Goal: Find contact information: Find contact information

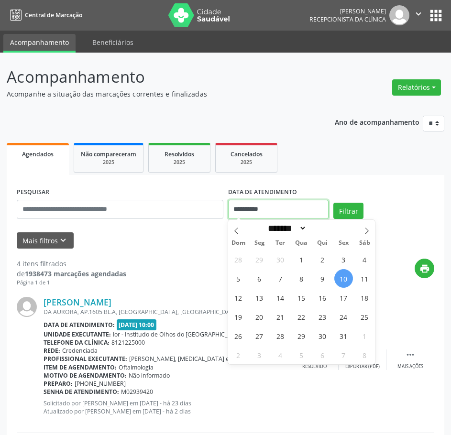
click at [247, 214] on input "**********" at bounding box center [278, 209] width 101 height 19
click at [262, 294] on span "13" at bounding box center [259, 297] width 19 height 19
type input "**********"
click at [262, 294] on span "13" at bounding box center [259, 297] width 19 height 19
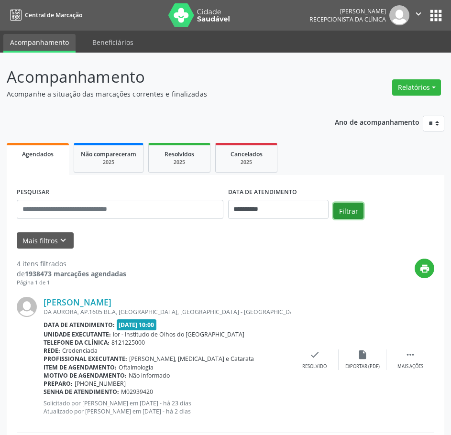
click at [347, 214] on button "Filtrar" at bounding box center [348, 211] width 30 height 16
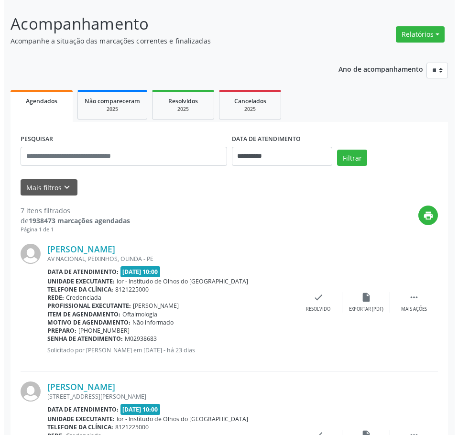
scroll to position [48, 0]
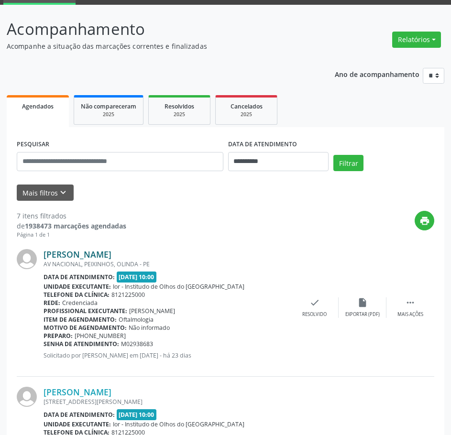
click at [86, 251] on link "[PERSON_NAME]" at bounding box center [78, 254] width 68 height 11
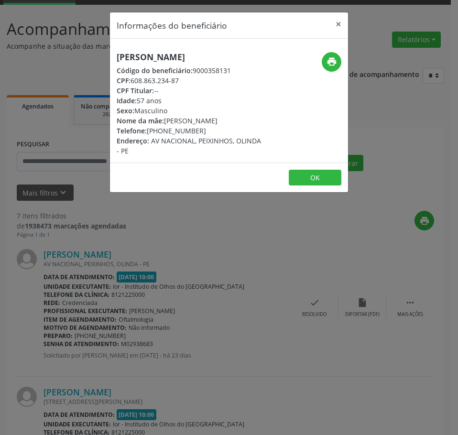
drag, startPoint x: 202, startPoint y: 141, endPoint x: 149, endPoint y: 143, distance: 53.1
click at [149, 136] on div "Telefone: [PHONE_NUMBER]" at bounding box center [189, 131] width 145 height 10
copy div "[PHONE_NUMBER]"
click at [139, 343] on div "Informações do beneficiário × Aristofanes [PERSON_NAME] Código do beneficiário:…" at bounding box center [229, 217] width 458 height 435
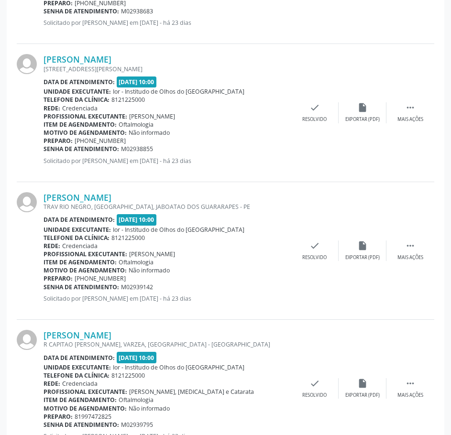
scroll to position [383, 0]
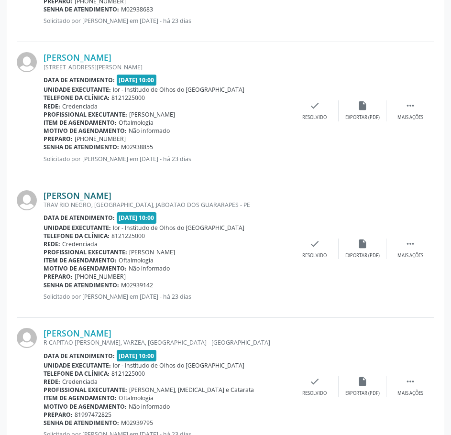
click at [111, 197] on link "[PERSON_NAME]" at bounding box center [78, 195] width 68 height 11
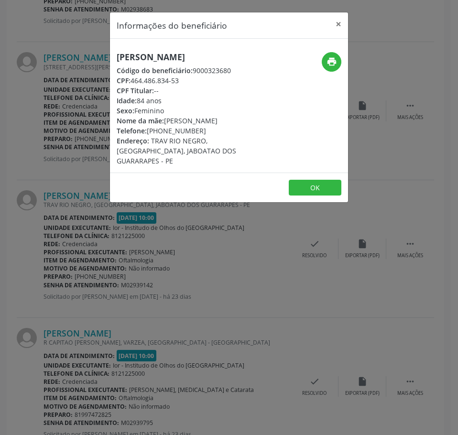
drag, startPoint x: 201, startPoint y: 131, endPoint x: 148, endPoint y: 134, distance: 53.2
click at [148, 134] on div "Telefone: [PHONE_NUMBER]" at bounding box center [189, 131] width 145 height 10
copy div "[PHONE_NUMBER]"
click at [202, 355] on div "Informações do beneficiário × [PERSON_NAME] Código do beneficiário: 9000323680 …" at bounding box center [229, 217] width 458 height 435
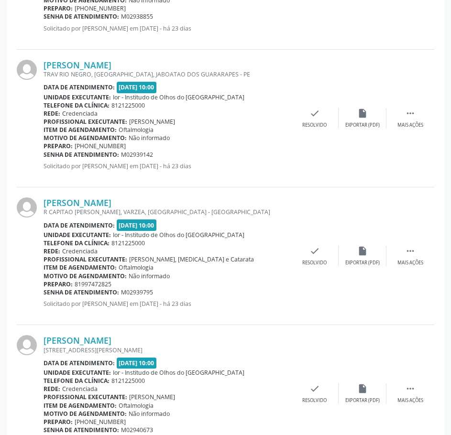
scroll to position [526, 0]
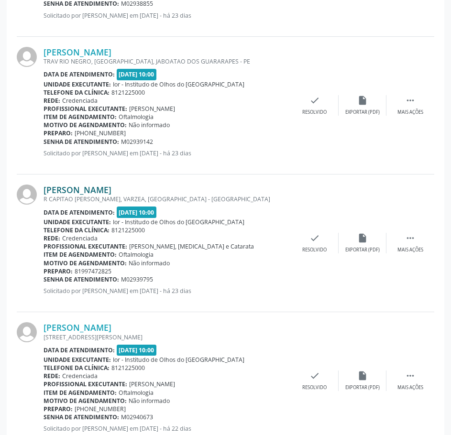
click at [105, 190] on link "[PERSON_NAME]" at bounding box center [78, 190] width 68 height 11
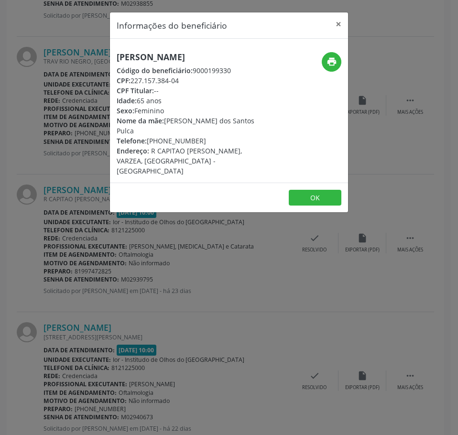
drag, startPoint x: 200, startPoint y: 133, endPoint x: 149, endPoint y: 134, distance: 51.2
click at [149, 136] on div "Telefone: [PHONE_NUMBER]" at bounding box center [189, 141] width 145 height 10
copy div "[PHONE_NUMBER]"
click at [223, 341] on div "Informações do beneficiário × [PERSON_NAME] Código do beneficiário: 9000199330 …" at bounding box center [229, 217] width 458 height 435
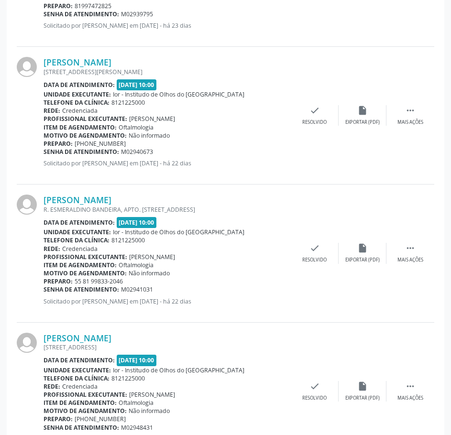
scroll to position [813, 0]
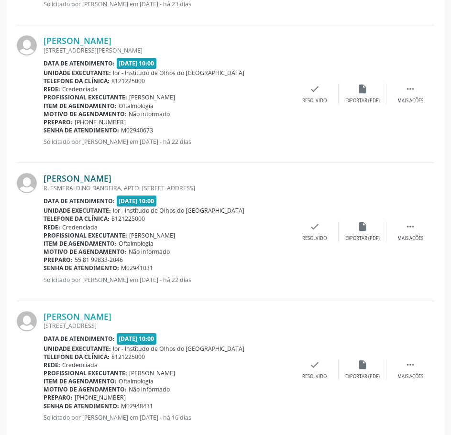
click at [88, 180] on link "[PERSON_NAME]" at bounding box center [78, 178] width 68 height 11
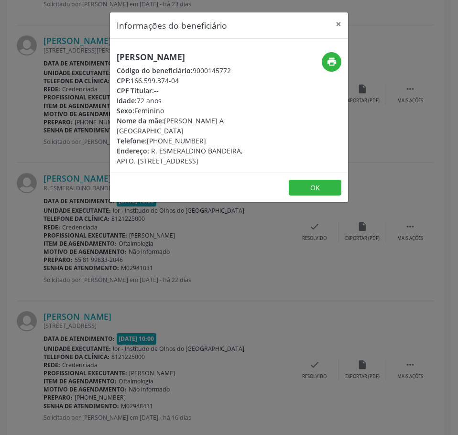
drag, startPoint x: 196, startPoint y: 144, endPoint x: 206, endPoint y: 146, distance: 10.6
click at [152, 142] on div "Telefone: [PHONE_NUMBER]" at bounding box center [189, 141] width 145 height 10
click at [207, 146] on span "R. ESMERALDINO BANDEIRA, APTO. [STREET_ADDRESS]" at bounding box center [180, 155] width 126 height 19
drag, startPoint x: 205, startPoint y: 138, endPoint x: 147, endPoint y: 140, distance: 58.4
click at [147, 140] on div "Telefone: [PHONE_NUMBER]" at bounding box center [189, 141] width 145 height 10
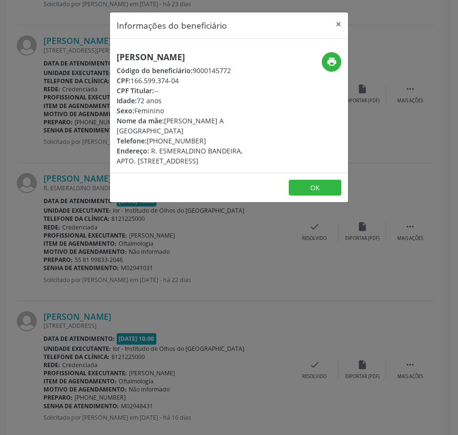
copy div "[PHONE_NUMBER]"
drag, startPoint x: 235, startPoint y: 355, endPoint x: 227, endPoint y: 348, distance: 10.9
click at [230, 352] on div "Informações do beneficiário × [PERSON_NAME] Amazonas Código do beneficiário: 90…" at bounding box center [229, 217] width 458 height 435
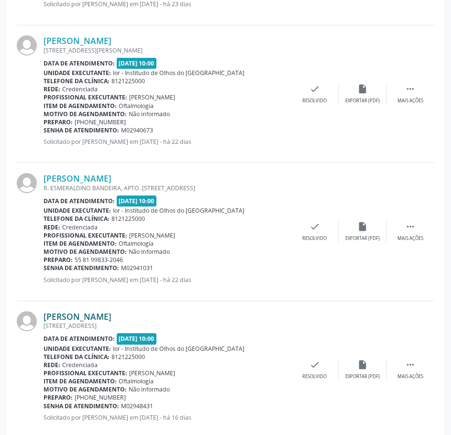
click at [111, 314] on link "[PERSON_NAME]" at bounding box center [78, 316] width 68 height 11
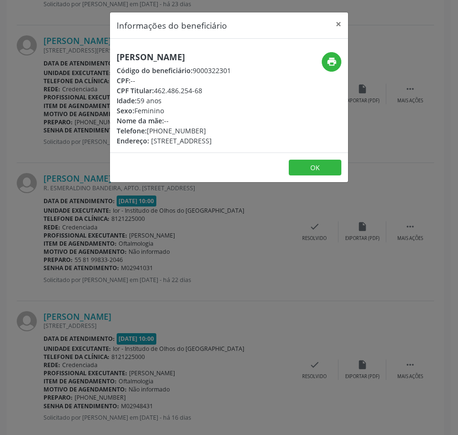
drag, startPoint x: 200, startPoint y: 140, endPoint x: 147, endPoint y: 141, distance: 53.6
click at [147, 136] on div "Telefone: [PHONE_NUMBER]" at bounding box center [174, 131] width 114 height 10
copy div "[PHONE_NUMBER]"
click at [166, 340] on div "Informações do beneficiário × [PERSON_NAME] Código do beneficiário: 9000322301 …" at bounding box center [229, 217] width 458 height 435
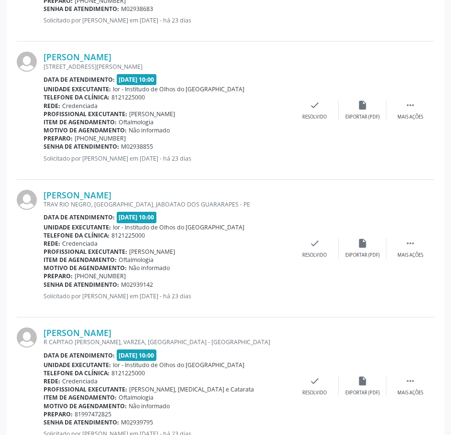
scroll to position [383, 0]
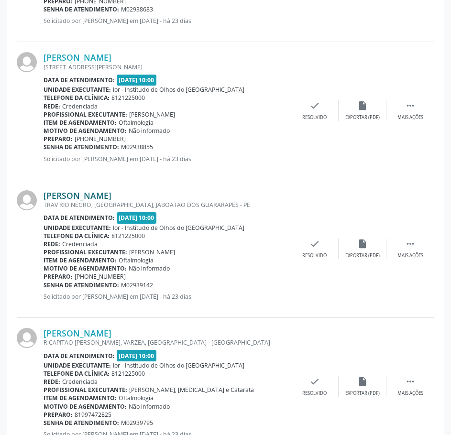
click at [111, 191] on link "[PERSON_NAME]" at bounding box center [78, 195] width 68 height 11
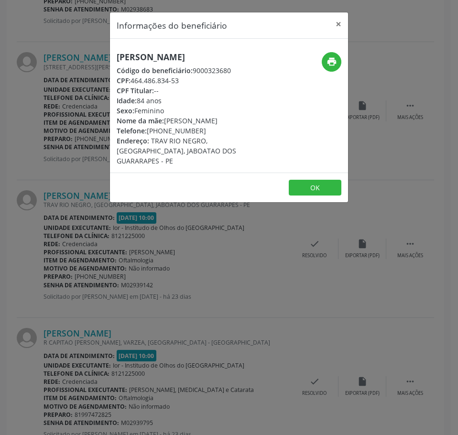
click at [274, 350] on div "Informações do beneficiário × [PERSON_NAME] Código do beneficiário: 9000323680 …" at bounding box center [229, 217] width 458 height 435
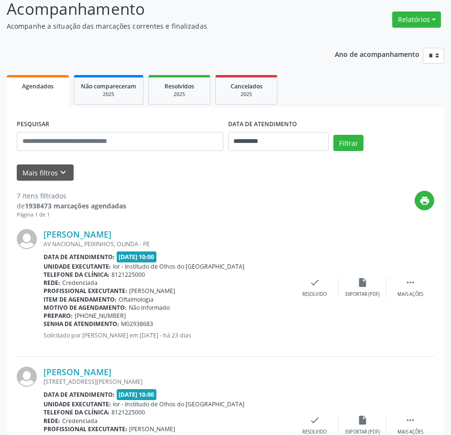
scroll to position [0, 0]
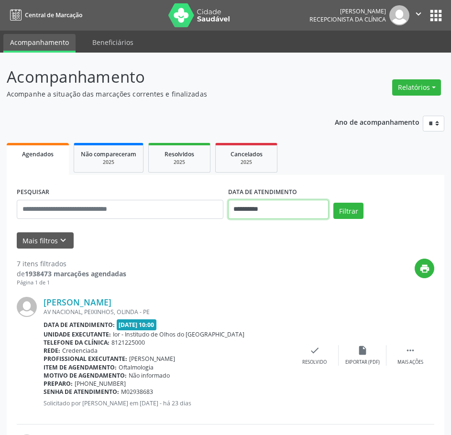
click at [252, 210] on input "**********" at bounding box center [278, 209] width 101 height 19
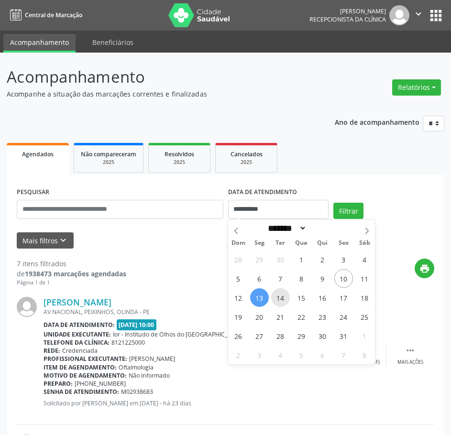
click at [282, 298] on span "14" at bounding box center [280, 297] width 19 height 19
type input "**********"
click at [282, 298] on span "14" at bounding box center [280, 297] width 19 height 19
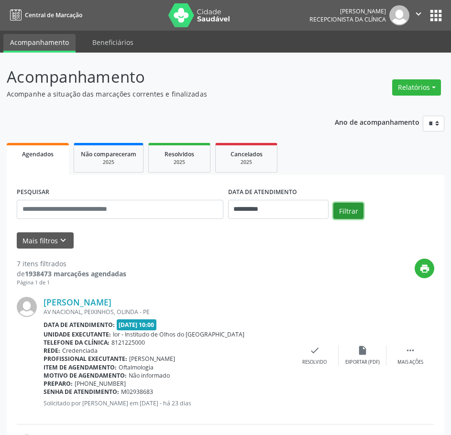
click at [344, 206] on button "Filtrar" at bounding box center [348, 211] width 30 height 16
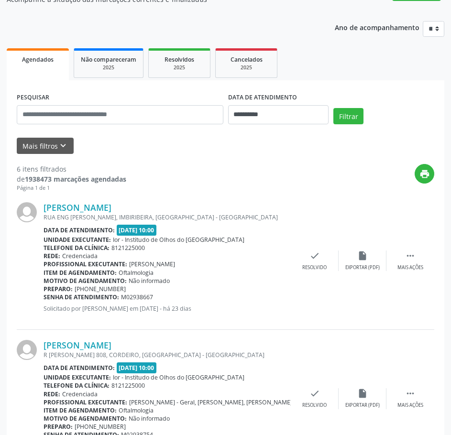
scroll to position [96, 0]
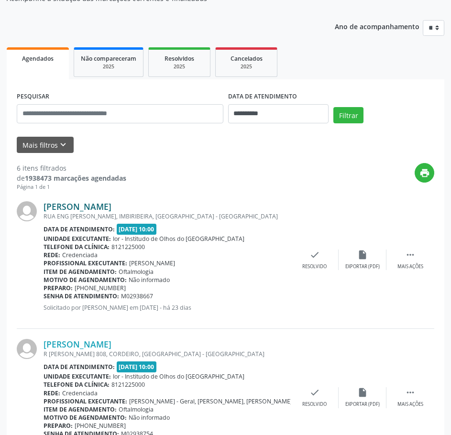
click at [108, 206] on link "[PERSON_NAME]" at bounding box center [78, 206] width 68 height 11
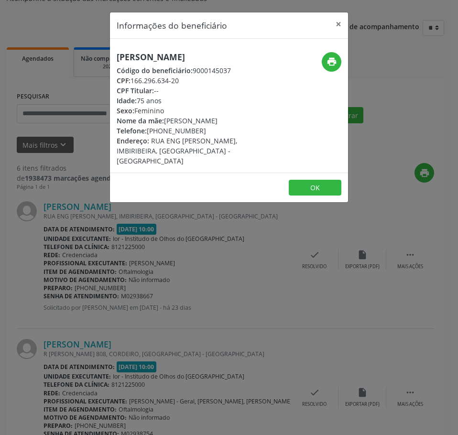
drag, startPoint x: 200, startPoint y: 131, endPoint x: 148, endPoint y: 131, distance: 52.6
click at [148, 131] on div "Telefone: [PHONE_NUMBER]" at bounding box center [189, 131] width 145 height 10
copy div "[PHONE_NUMBER]"
drag, startPoint x: 182, startPoint y: 80, endPoint x: 133, endPoint y: 81, distance: 48.8
click at [133, 81] on div "CPF: 166.296.634-20" at bounding box center [189, 81] width 145 height 10
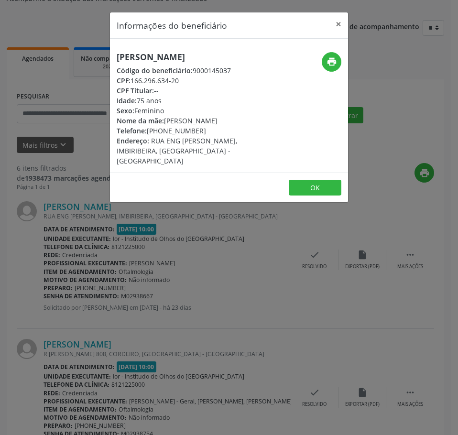
copy div "166.296.634-20"
drag, startPoint x: 181, startPoint y: 304, endPoint x: 257, endPoint y: 252, distance: 92.6
click at [188, 298] on div "Informações do beneficiário × [PERSON_NAME] Código do beneficiário: 9000145037 …" at bounding box center [229, 217] width 458 height 435
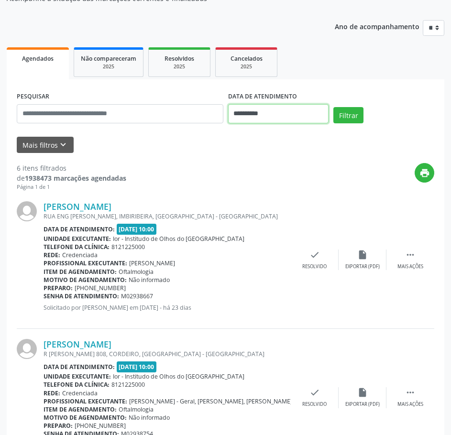
click at [272, 110] on input "**********" at bounding box center [278, 113] width 101 height 19
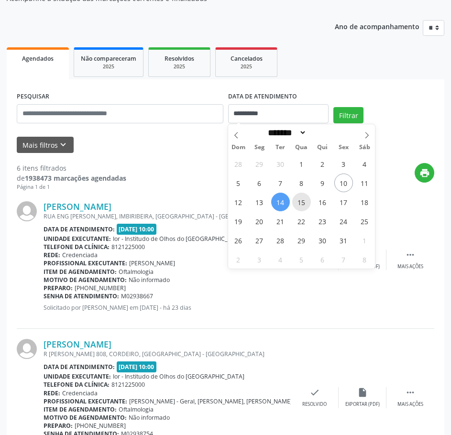
click at [299, 204] on span "15" at bounding box center [301, 202] width 19 height 19
type input "**********"
click at [299, 204] on span "15" at bounding box center [301, 202] width 19 height 19
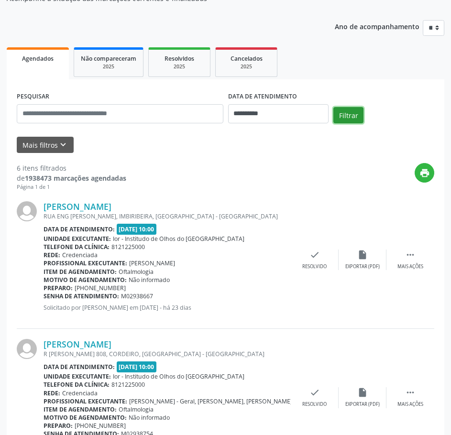
click at [349, 115] on button "Filtrar" at bounding box center [348, 115] width 30 height 16
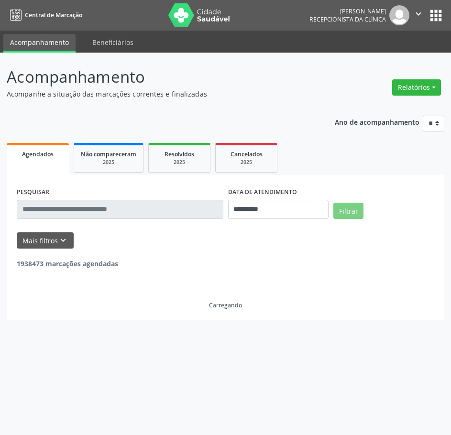
scroll to position [0, 0]
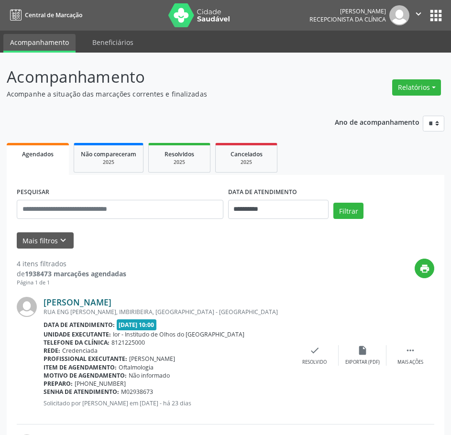
click at [80, 301] on link "[PERSON_NAME]" at bounding box center [78, 302] width 68 height 11
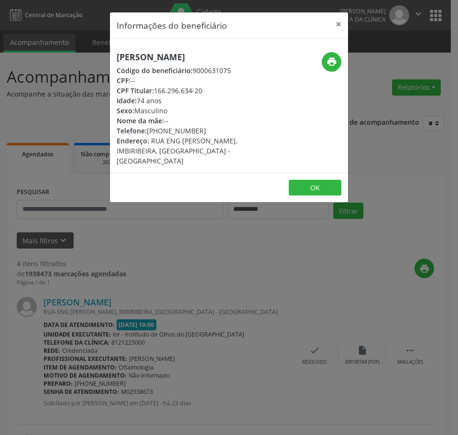
drag, startPoint x: 160, startPoint y: 67, endPoint x: 110, endPoint y: 54, distance: 51.0
click at [110, 54] on div "[PERSON_NAME] Código do beneficiário: 9000631075 CPF: -- CPF Titular: 166.296.6…" at bounding box center [189, 109] width 159 height 114
copy h5 "[PERSON_NAME]"
drag, startPoint x: 205, startPoint y: 329, endPoint x: 213, endPoint y: 312, distance: 18.6
click at [202, 323] on div "Informações do beneficiário × [PERSON_NAME] Código do beneficiário: 9000631075 …" at bounding box center [229, 217] width 458 height 435
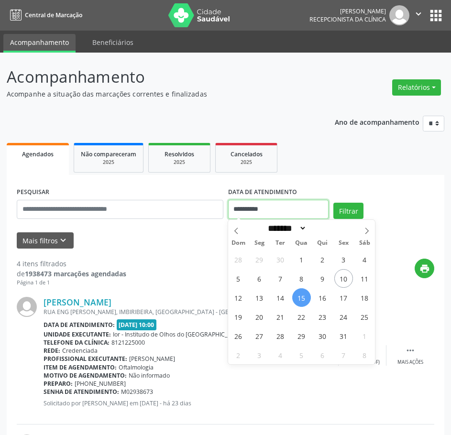
click at [247, 208] on input "**********" at bounding box center [278, 209] width 101 height 19
click at [280, 300] on span "14" at bounding box center [280, 297] width 19 height 19
type input "**********"
click at [279, 300] on span "14" at bounding box center [280, 297] width 19 height 19
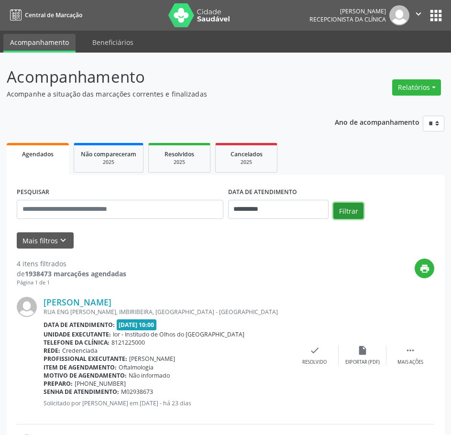
click at [342, 207] on button "Filtrar" at bounding box center [348, 211] width 30 height 16
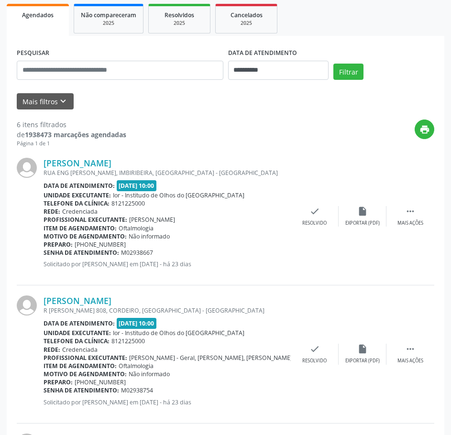
scroll to position [287, 0]
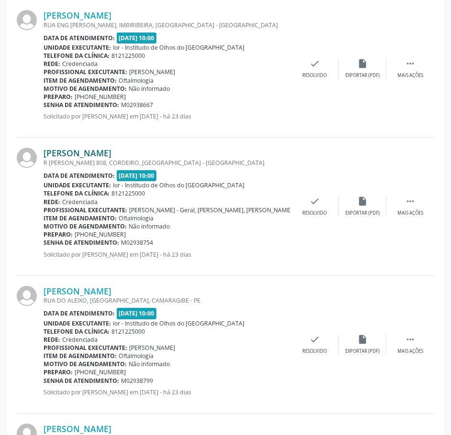
click at [111, 153] on link "[PERSON_NAME]" at bounding box center [78, 153] width 68 height 11
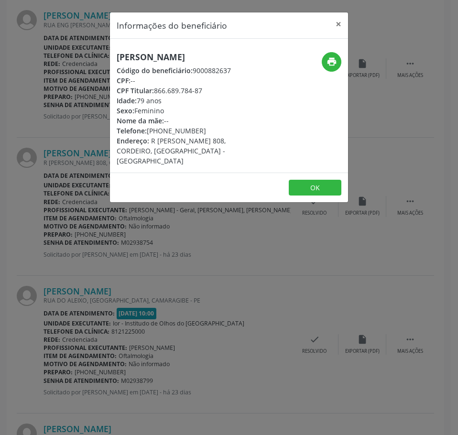
drag, startPoint x: 199, startPoint y: 131, endPoint x: 149, endPoint y: 133, distance: 50.8
click at [149, 133] on div "Telefone: [PHONE_NUMBER]" at bounding box center [189, 131] width 145 height 10
copy div "[PHONE_NUMBER]"
click at [68, 304] on div "Informações do beneficiário × [PERSON_NAME] Código do beneficiário: 9000882637 …" at bounding box center [229, 217] width 458 height 435
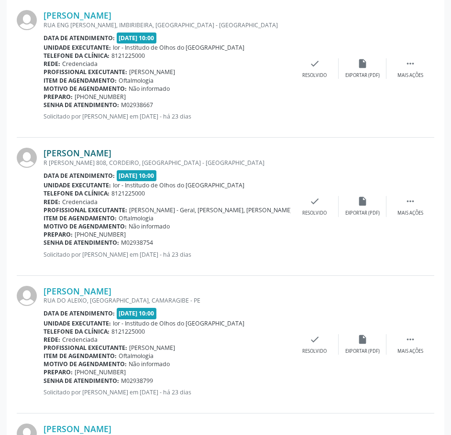
click at [111, 152] on link "[PERSON_NAME]" at bounding box center [78, 153] width 68 height 11
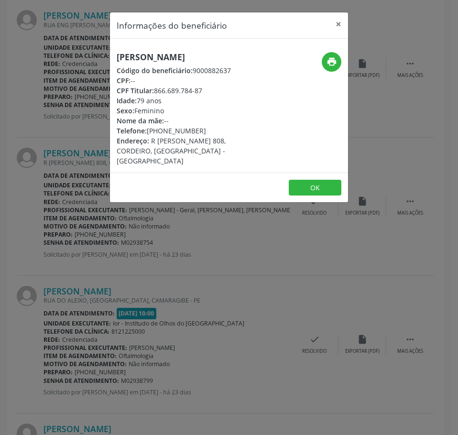
drag, startPoint x: 238, startPoint y: 52, endPoint x: 101, endPoint y: 62, distance: 137.6
click at [101, 62] on div "Informações do beneficiário × [PERSON_NAME] Código do beneficiário: 9000882637 …" at bounding box center [229, 217] width 458 height 435
drag, startPoint x: 127, startPoint y: 290, endPoint x: 120, endPoint y: 286, distance: 8.0
click at [124, 288] on div "Informações do beneficiário × [PERSON_NAME] Código do beneficiário: 9000882637 …" at bounding box center [229, 217] width 458 height 435
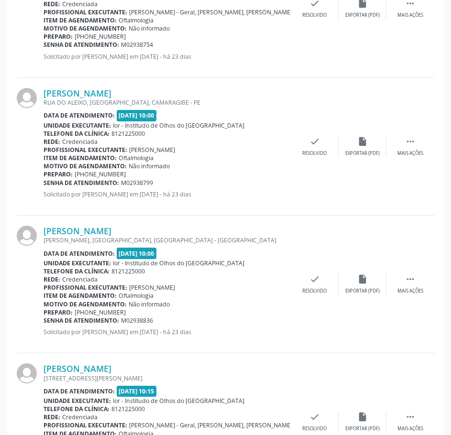
scroll to position [526, 0]
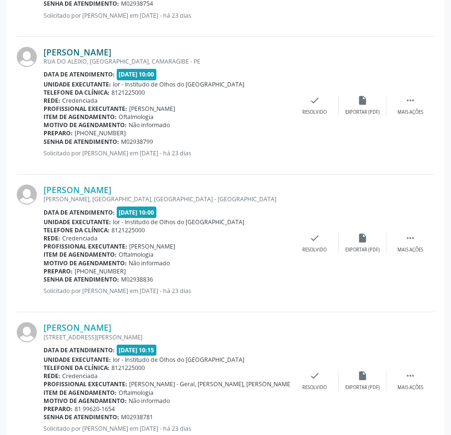
click at [109, 52] on link "[PERSON_NAME]" at bounding box center [78, 52] width 68 height 11
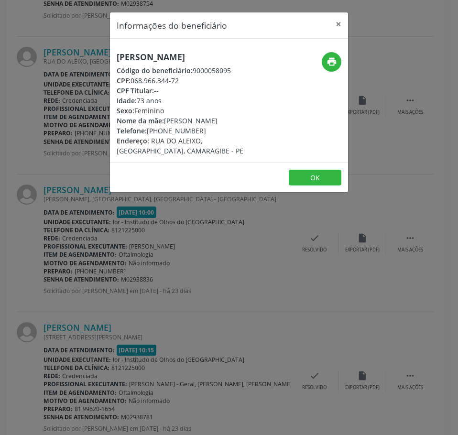
drag, startPoint x: 185, startPoint y: 80, endPoint x: 130, endPoint y: 80, distance: 55.0
click at [130, 80] on div "CPF: 068.966.344-72" at bounding box center [189, 81] width 145 height 10
drag, startPoint x: 202, startPoint y: 130, endPoint x: 147, endPoint y: 129, distance: 55.5
click at [147, 129] on div "Telefone: [PHONE_NUMBER]" at bounding box center [189, 131] width 145 height 10
click at [121, 300] on div "Informações do beneficiário × [PERSON_NAME] Código do beneficiário: 9000058095 …" at bounding box center [229, 217] width 458 height 435
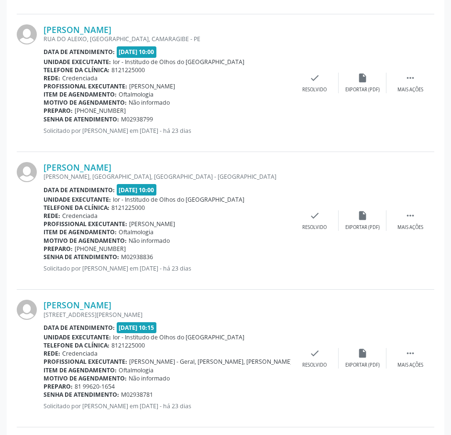
scroll to position [478, 0]
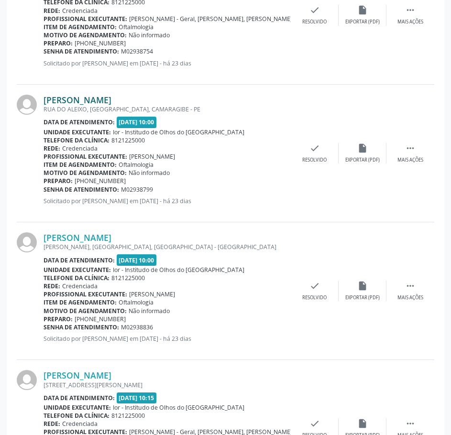
click at [91, 98] on link "[PERSON_NAME]" at bounding box center [78, 100] width 68 height 11
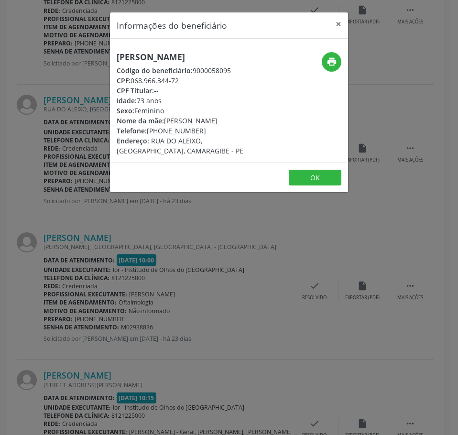
drag, startPoint x: 186, startPoint y: 80, endPoint x: 132, endPoint y: 81, distance: 54.0
click at [132, 81] on div "CPF: 068.966.344-72" at bounding box center [189, 81] width 145 height 10
click at [209, 133] on div "Telefone: [PHONE_NUMBER]" at bounding box center [189, 131] width 145 height 10
drag, startPoint x: 209, startPoint y: 133, endPoint x: 149, endPoint y: 131, distance: 60.3
click at [149, 131] on div "Telefone: [PHONE_NUMBER]" at bounding box center [189, 131] width 145 height 10
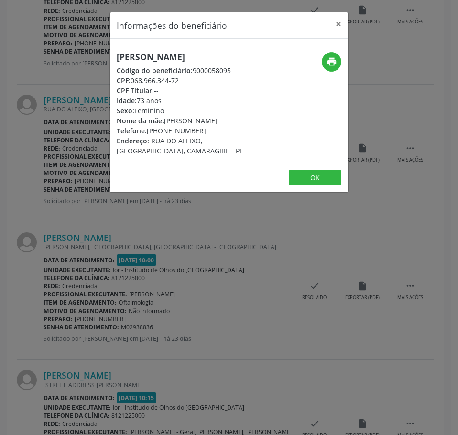
click at [177, 333] on div "Informações do beneficiário × [PERSON_NAME] Código do beneficiário: 9000058095 …" at bounding box center [229, 217] width 458 height 435
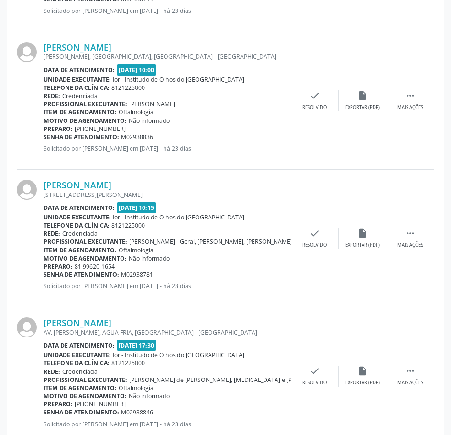
scroll to position [669, 0]
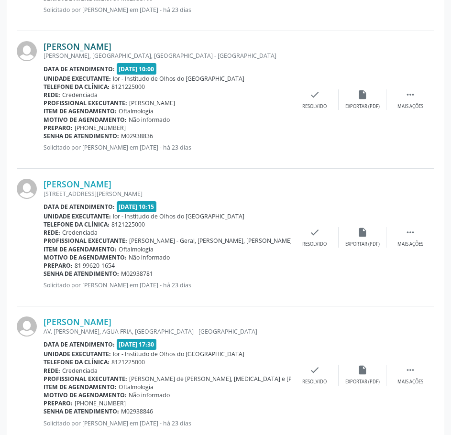
click at [79, 47] on link "[PERSON_NAME]" at bounding box center [78, 46] width 68 height 11
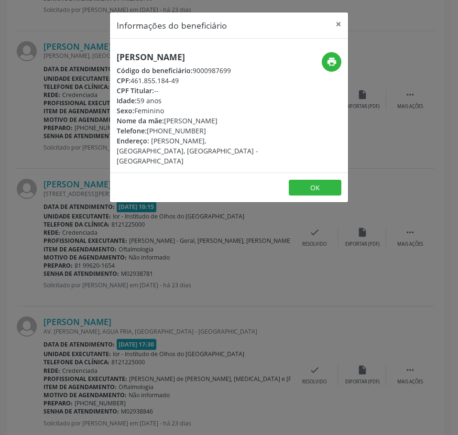
drag, startPoint x: 203, startPoint y: 132, endPoint x: 148, endPoint y: 133, distance: 55.0
click at [148, 133] on div "Telefone: [PHONE_NUMBER]" at bounding box center [189, 131] width 145 height 10
drag, startPoint x: 182, startPoint y: 79, endPoint x: 133, endPoint y: 81, distance: 48.8
click at [133, 81] on div "CPF: 461.855.184-49" at bounding box center [189, 81] width 145 height 10
click at [148, 320] on div "Informações do beneficiário × [PERSON_NAME] Código do beneficiário: 9000987699 …" at bounding box center [229, 217] width 458 height 435
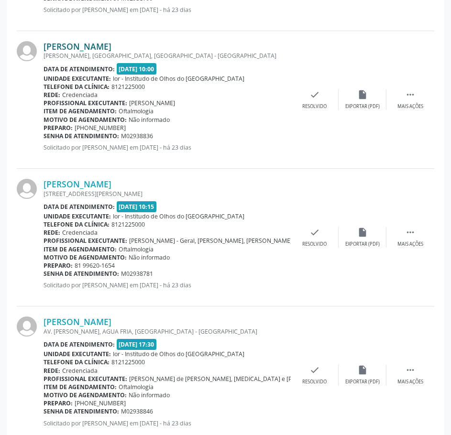
click at [78, 49] on link "[PERSON_NAME]" at bounding box center [78, 46] width 68 height 11
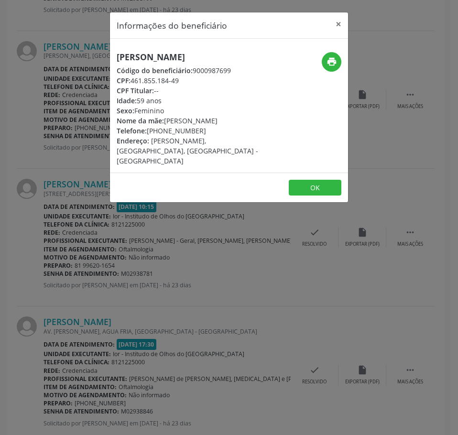
drag, startPoint x: 201, startPoint y: 131, endPoint x: 148, endPoint y: 131, distance: 52.6
click at [148, 131] on div "Telefone: [PHONE_NUMBER]" at bounding box center [189, 131] width 145 height 10
drag, startPoint x: 183, startPoint y: 79, endPoint x: 132, endPoint y: 81, distance: 51.2
click at [132, 81] on div "CPF: 461.855.184-49" at bounding box center [189, 81] width 145 height 10
click at [301, 276] on div "Informações do beneficiário × [PERSON_NAME] Código do beneficiário: 9000987699 …" at bounding box center [229, 217] width 458 height 435
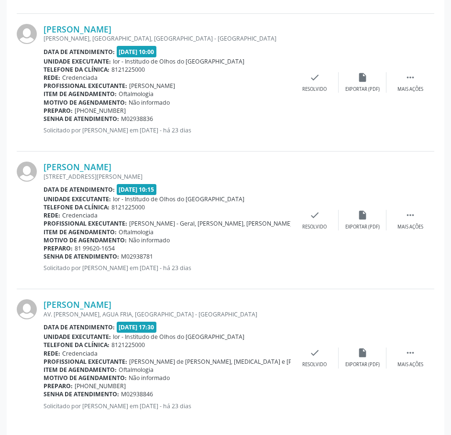
scroll to position [695, 0]
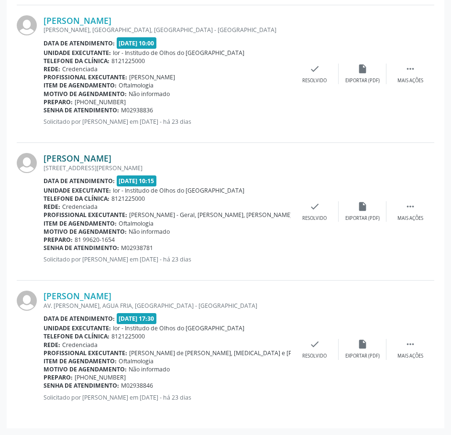
click at [111, 161] on link "[PERSON_NAME]" at bounding box center [78, 158] width 68 height 11
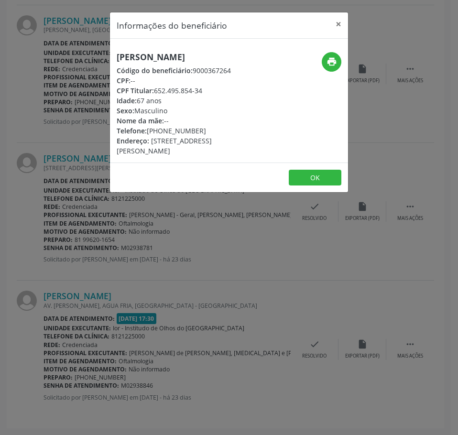
drag, startPoint x: 202, startPoint y: 131, endPoint x: 149, endPoint y: 132, distance: 52.6
click at [149, 132] on div "Telefone: [PHONE_NUMBER]" at bounding box center [189, 131] width 145 height 10
click at [143, 247] on div "Informações do beneficiário × [PERSON_NAME] Código do beneficiário: 9000367264 …" at bounding box center [229, 217] width 458 height 435
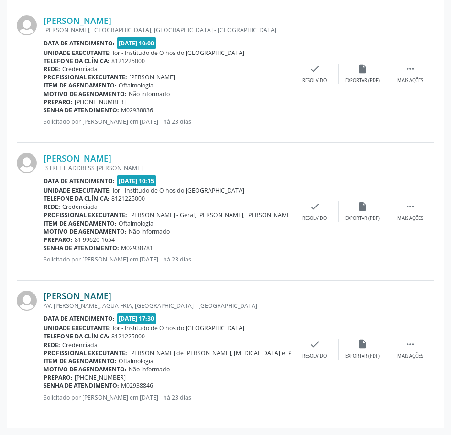
click at [111, 293] on link "[PERSON_NAME]" at bounding box center [78, 296] width 68 height 11
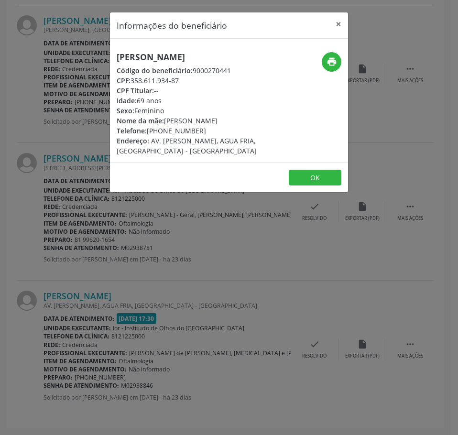
drag, startPoint x: 201, startPoint y: 129, endPoint x: 148, endPoint y: 130, distance: 53.6
click at [148, 130] on div "Telefone: [PHONE_NUMBER]" at bounding box center [189, 131] width 145 height 10
click at [272, 316] on div "Informações do beneficiário × Mirtes de [PERSON_NAME] Código do beneficiário: 9…" at bounding box center [229, 217] width 458 height 435
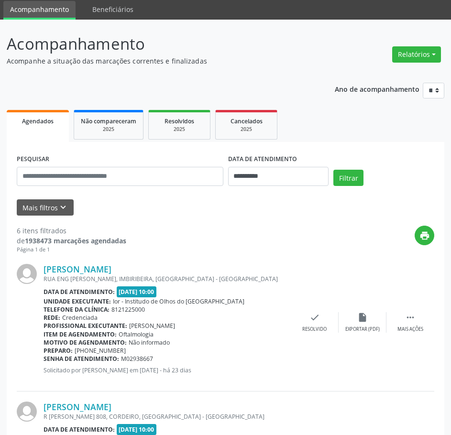
scroll to position [0, 0]
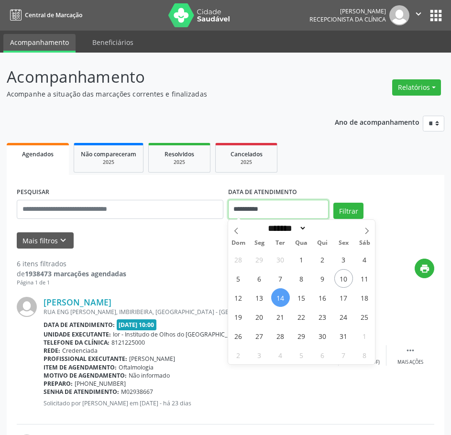
click at [273, 211] on input "**********" at bounding box center [278, 209] width 101 height 19
click at [304, 289] on span "15" at bounding box center [301, 297] width 19 height 19
type input "**********"
click at [304, 289] on span "15" at bounding box center [301, 297] width 19 height 19
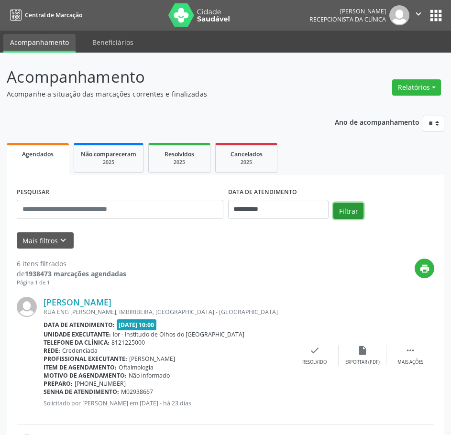
click at [351, 204] on button "Filtrar" at bounding box center [348, 211] width 30 height 16
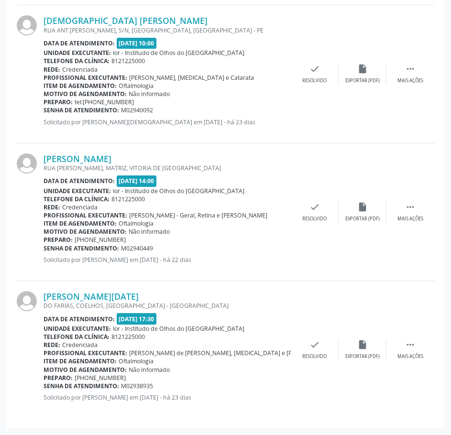
scroll to position [324, 0]
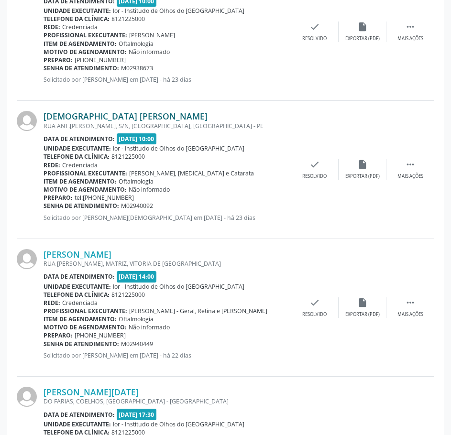
click at [140, 116] on link "[DEMOGRAPHIC_DATA] [PERSON_NAME]" at bounding box center [126, 116] width 164 height 11
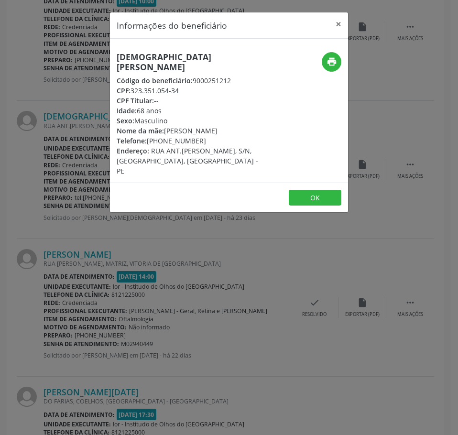
drag, startPoint x: 203, startPoint y: 131, endPoint x: 148, endPoint y: 132, distance: 54.5
click at [148, 136] on div "Telefone: [PHONE_NUMBER]" at bounding box center [189, 141] width 145 height 10
click at [189, 282] on div "Informações do beneficiário × Juarez [PERSON_NAME] Código do beneficiário: 9000…" at bounding box center [229, 217] width 458 height 435
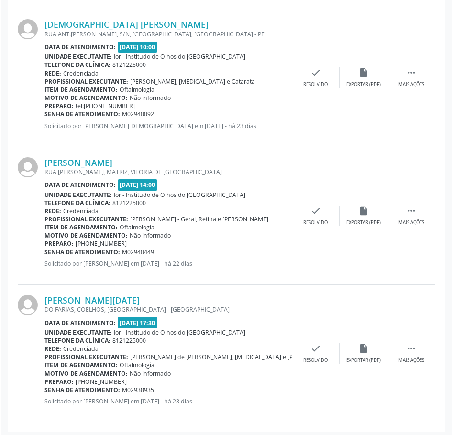
scroll to position [419, 0]
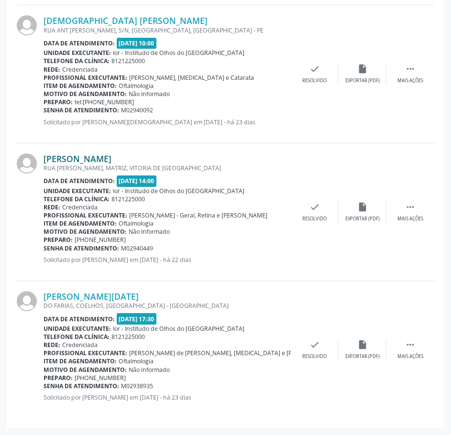
click at [111, 157] on link "[PERSON_NAME]" at bounding box center [78, 158] width 68 height 11
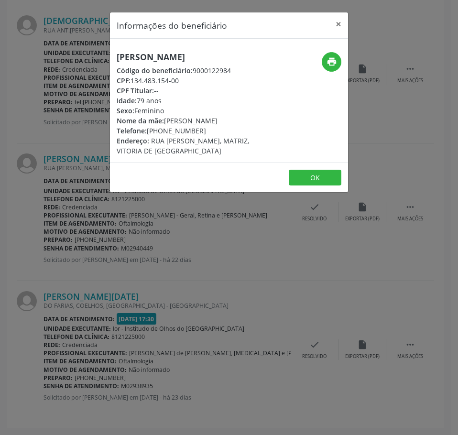
drag, startPoint x: 190, startPoint y: 132, endPoint x: 148, endPoint y: 132, distance: 42.6
click at [148, 132] on div "Telefone: [PHONE_NUMBER]" at bounding box center [189, 131] width 145 height 10
click at [64, 271] on div "Informações do beneficiário × [PERSON_NAME] Código do beneficiário: 9000122984 …" at bounding box center [229, 217] width 458 height 435
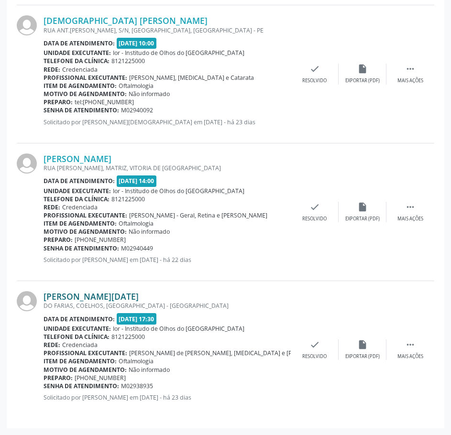
click at [131, 298] on link "[PERSON_NAME][DATE]" at bounding box center [91, 296] width 95 height 11
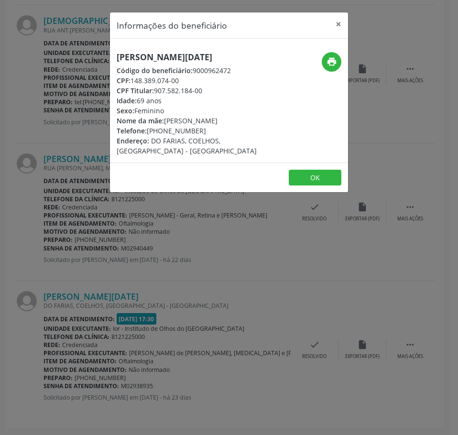
drag, startPoint x: 200, startPoint y: 130, endPoint x: 148, endPoint y: 130, distance: 52.6
click at [148, 130] on div "Telefone: [PHONE_NUMBER]" at bounding box center [189, 131] width 145 height 10
click at [340, 23] on button "×" at bounding box center [339, 23] width 19 height 23
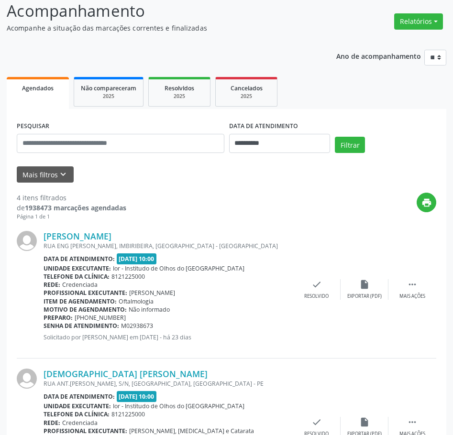
scroll to position [0, 0]
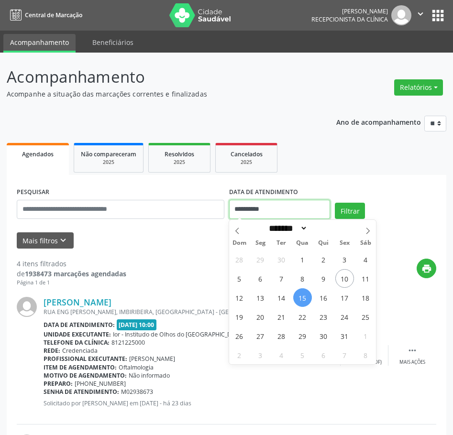
click at [250, 204] on input "**********" at bounding box center [279, 209] width 101 height 19
click at [328, 299] on span "16" at bounding box center [323, 297] width 19 height 19
type input "**********"
click at [327, 297] on span "16" at bounding box center [323, 297] width 19 height 19
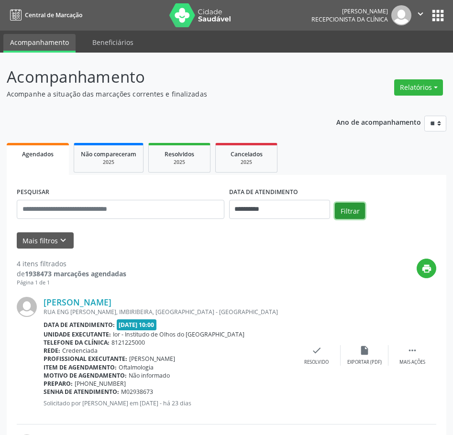
click at [355, 210] on button "Filtrar" at bounding box center [350, 211] width 30 height 16
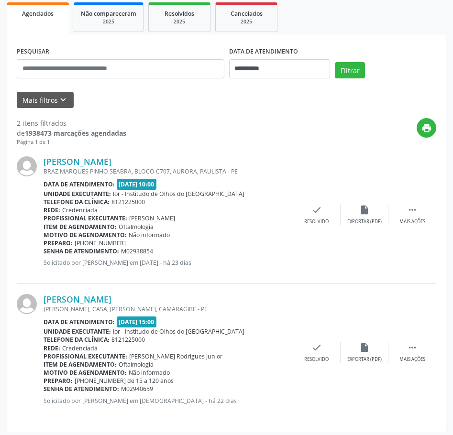
scroll to position [144, 0]
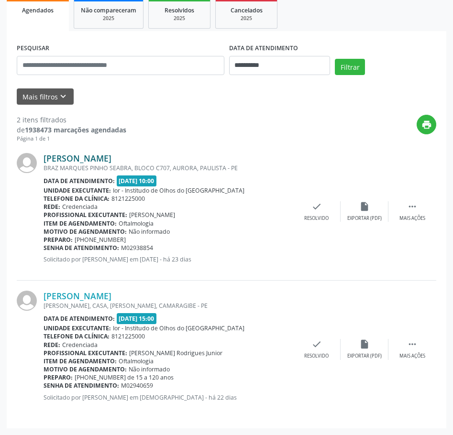
click at [111, 160] on link "[PERSON_NAME]" at bounding box center [78, 158] width 68 height 11
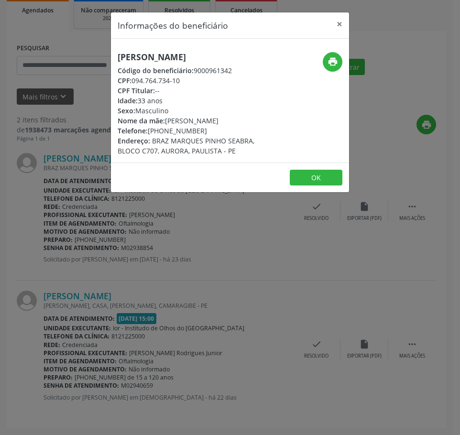
drag, startPoint x: 201, startPoint y: 142, endPoint x: 149, endPoint y: 140, distance: 52.2
click at [149, 136] on div "Telefone: [PHONE_NUMBER]" at bounding box center [190, 131] width 145 height 10
drag, startPoint x: 189, startPoint y: 92, endPoint x: 132, endPoint y: 93, distance: 56.9
click at [132, 86] on div "CPF: 094.764.734-10" at bounding box center [190, 81] width 145 height 10
click at [231, 287] on div "Informações do beneficiário × [PERSON_NAME] Código do beneficiário: 9000961342 …" at bounding box center [230, 217] width 460 height 435
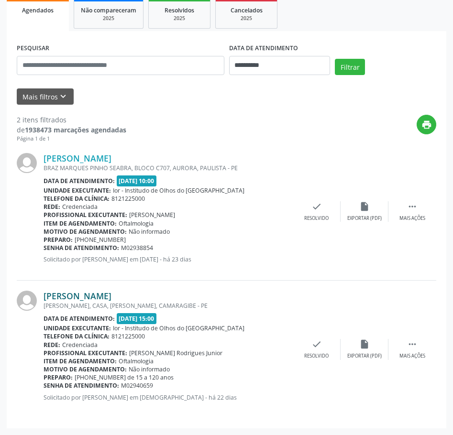
click at [111, 294] on link "[PERSON_NAME]" at bounding box center [78, 296] width 68 height 11
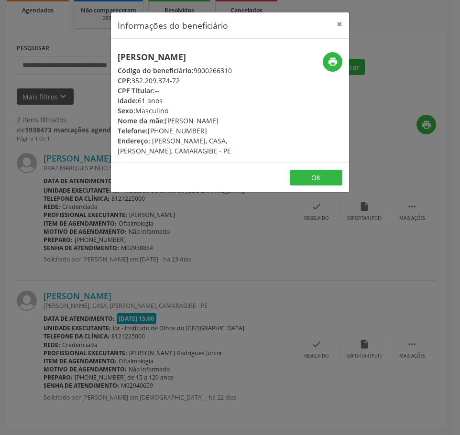
drag, startPoint x: 197, startPoint y: 130, endPoint x: 148, endPoint y: 131, distance: 49.7
click at [148, 131] on div "Telefone: [PHONE_NUMBER]" at bounding box center [190, 131] width 145 height 10
drag, startPoint x: 186, startPoint y: 82, endPoint x: 133, endPoint y: 83, distance: 52.6
click at [133, 83] on div "CPF: 352.209.374-72" at bounding box center [190, 81] width 145 height 10
click at [381, 26] on div "Informações do beneficiário × [PERSON_NAME] Código do beneficiário: 9000266310 …" at bounding box center [230, 217] width 460 height 435
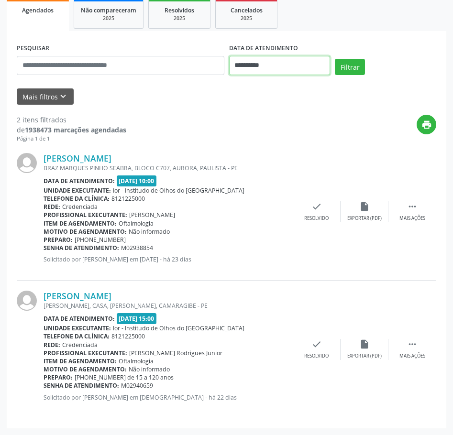
click at [242, 57] on input "**********" at bounding box center [279, 65] width 101 height 19
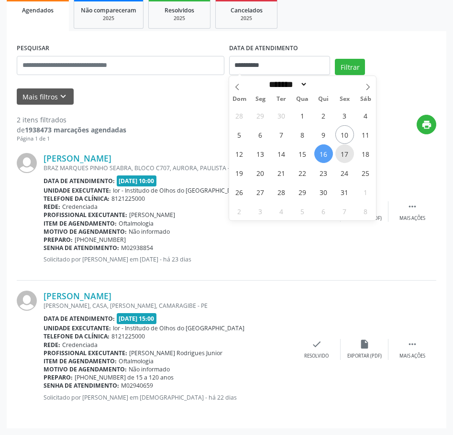
click at [344, 154] on span "17" at bounding box center [344, 153] width 19 height 19
type input "**********"
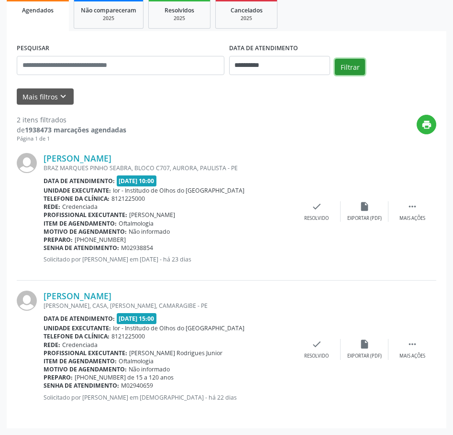
click at [336, 67] on button "Filtrar" at bounding box center [350, 67] width 30 height 16
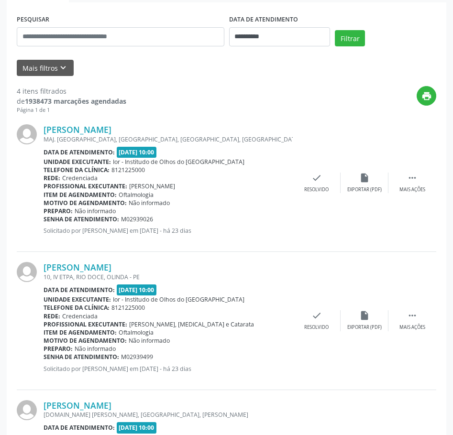
scroll to position [0, 0]
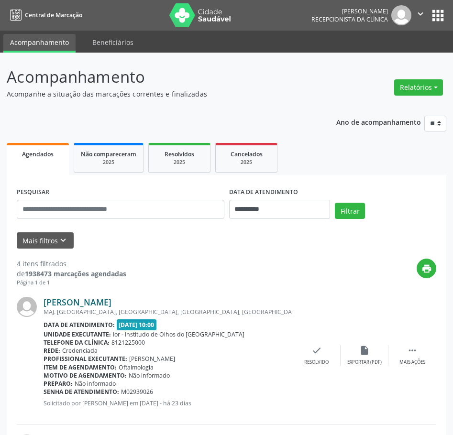
click at [111, 304] on link "[PERSON_NAME]" at bounding box center [78, 302] width 68 height 11
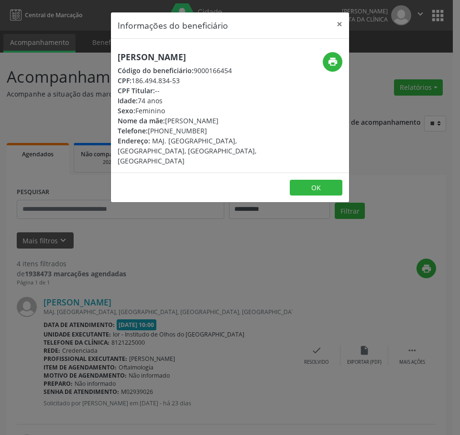
drag, startPoint x: 199, startPoint y: 144, endPoint x: 149, endPoint y: 141, distance: 50.4
click at [149, 136] on div "Telefone: [PHONE_NUMBER]" at bounding box center [190, 131] width 145 height 10
drag, startPoint x: 182, startPoint y: 88, endPoint x: 132, endPoint y: 92, distance: 49.9
click at [132, 86] on div "CPF: 186.494.834-53" at bounding box center [190, 81] width 145 height 10
click at [191, 136] on div "Telefone: [PHONE_NUMBER]" at bounding box center [190, 131] width 145 height 10
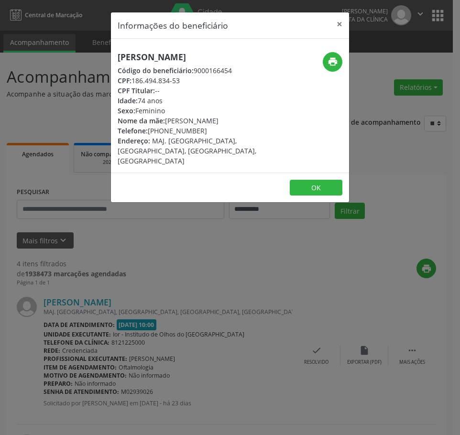
drag, startPoint x: 148, startPoint y: 141, endPoint x: 202, endPoint y: 140, distance: 54.1
click at [202, 136] on div "Telefone: [PHONE_NUMBER]" at bounding box center [190, 131] width 145 height 10
click at [170, 158] on span "MAJ. [GEOGRAPHIC_DATA], [GEOGRAPHIC_DATA], [GEOGRAPHIC_DATA], [GEOGRAPHIC_DATA]" at bounding box center [187, 150] width 139 height 29
drag, startPoint x: 150, startPoint y: 139, endPoint x: 208, endPoint y: 140, distance: 57.9
click at [208, 136] on div "Telefone: [PHONE_NUMBER]" at bounding box center [190, 131] width 145 height 10
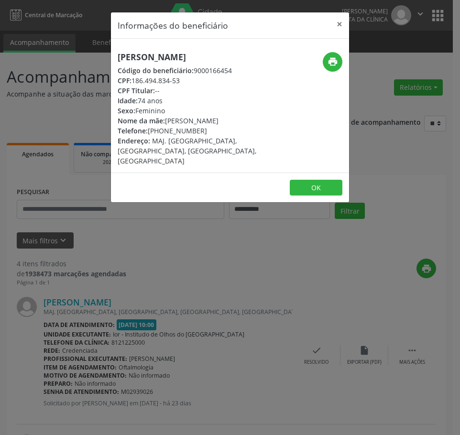
click at [183, 319] on div "Informações do beneficiário × [PERSON_NAME] Código do beneficiário: 9000166454 …" at bounding box center [230, 217] width 460 height 435
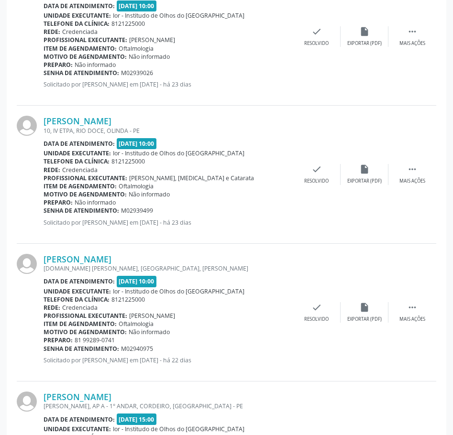
scroll to position [335, 0]
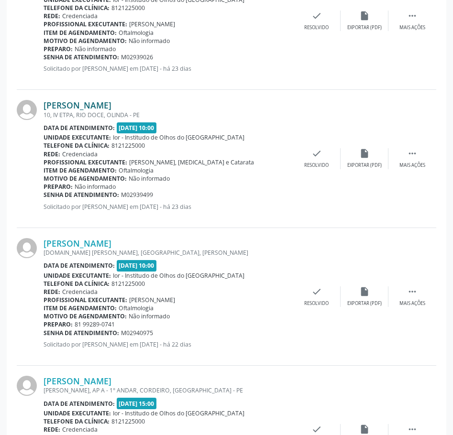
click at [111, 106] on link "[PERSON_NAME]" at bounding box center [78, 105] width 68 height 11
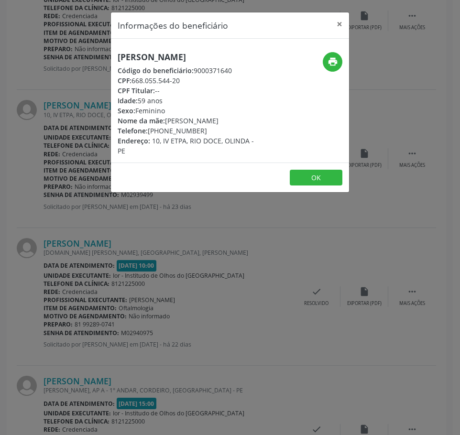
drag, startPoint x: 202, startPoint y: 130, endPoint x: 149, endPoint y: 133, distance: 52.7
click at [149, 133] on div "Telefone: [PHONE_NUMBER]" at bounding box center [190, 131] width 145 height 10
drag, startPoint x: 184, startPoint y: 82, endPoint x: 134, endPoint y: 83, distance: 49.3
click at [134, 83] on div "CPF: 668.055.544-20" at bounding box center [190, 81] width 145 height 10
click at [241, 243] on div "Informações do beneficiário × [PERSON_NAME] Código do beneficiário: 9000371640 …" at bounding box center [230, 217] width 460 height 435
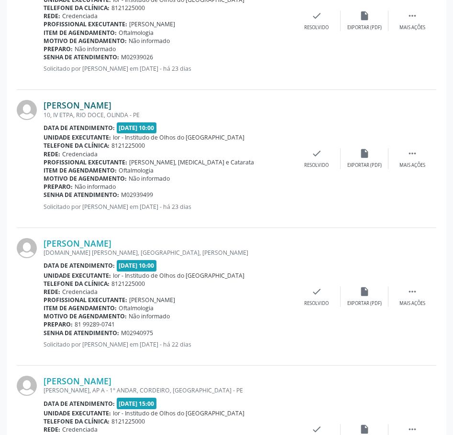
click at [100, 107] on link "[PERSON_NAME]" at bounding box center [78, 105] width 68 height 11
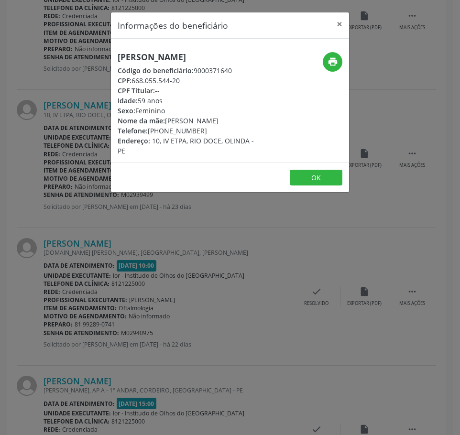
click at [194, 255] on div "Informações do beneficiário × [PERSON_NAME] Código do beneficiário: 9000371640 …" at bounding box center [230, 217] width 460 height 435
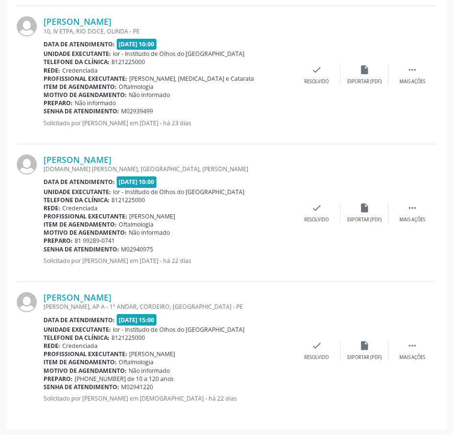
scroll to position [419, 0]
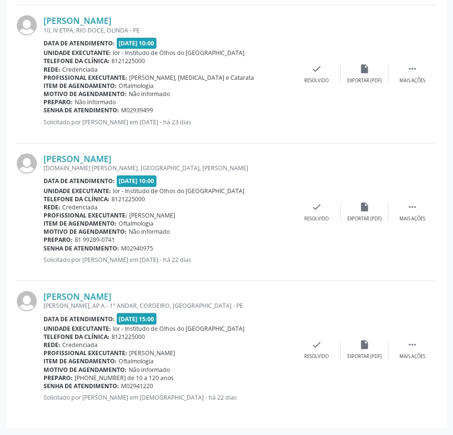
click at [305, 59] on div "[PERSON_NAME] 10, IV ETPA, RIO DOCE, OLINDA - PE Data de atendimento: [DATE] 10…" at bounding box center [226, 74] width 419 height 138
click at [111, 156] on link "[PERSON_NAME]" at bounding box center [78, 158] width 68 height 11
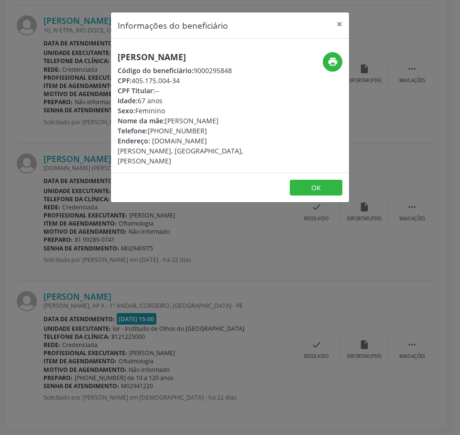
drag, startPoint x: 201, startPoint y: 131, endPoint x: 148, endPoint y: 133, distance: 52.7
click at [148, 133] on div "Telefone: [PHONE_NUMBER]" at bounding box center [190, 131] width 145 height 10
drag, startPoint x: 186, startPoint y: 81, endPoint x: 133, endPoint y: 83, distance: 53.1
click at [133, 83] on div "CPF: 405.175.004-34" at bounding box center [190, 81] width 145 height 10
click at [158, 127] on div "Telefone: [PHONE_NUMBER]" at bounding box center [190, 131] width 145 height 10
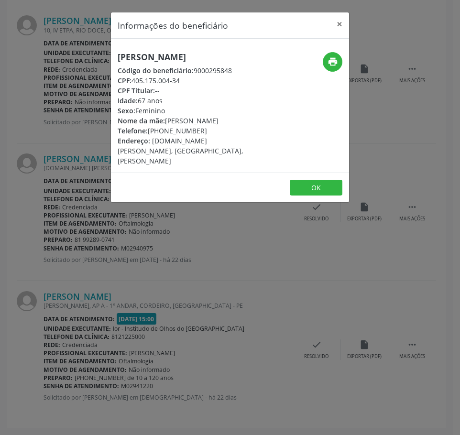
drag, startPoint x: 208, startPoint y: 131, endPoint x: 150, endPoint y: 132, distance: 58.3
click at [150, 132] on div "Telefone: [PHONE_NUMBER]" at bounding box center [190, 131] width 145 height 10
click at [409, 22] on div "Informações do beneficiário × [PERSON_NAME] Código do beneficiário: 9000295848 …" at bounding box center [230, 217] width 460 height 435
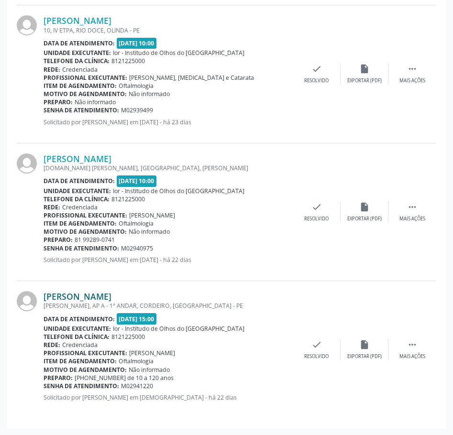
click at [100, 295] on link "[PERSON_NAME]" at bounding box center [78, 296] width 68 height 11
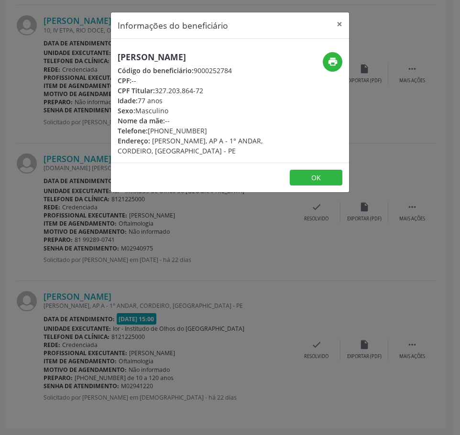
drag, startPoint x: 201, startPoint y: 131, endPoint x: 150, endPoint y: 132, distance: 50.7
click at [150, 132] on div "Telefone: [PHONE_NUMBER]" at bounding box center [190, 131] width 145 height 10
click at [401, 33] on div "Informações do beneficiário × [PERSON_NAME] Código do beneficiário: 9000252784 …" at bounding box center [230, 217] width 460 height 435
